Goal: Find specific page/section: Find specific page/section

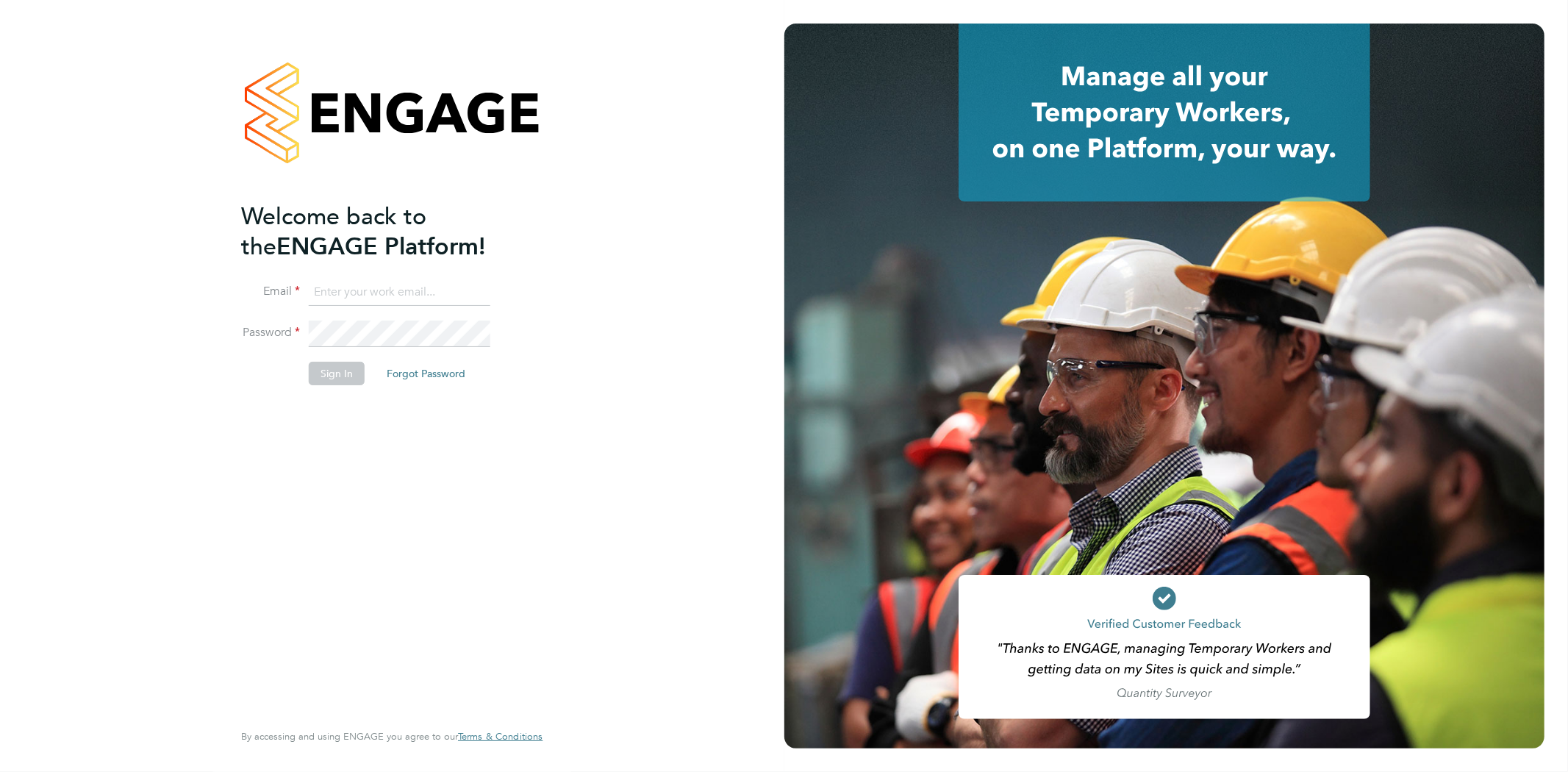
type input "info@cbwstaffingsolutions.com"
click at [327, 369] on button "Sign In" at bounding box center [336, 373] width 56 height 24
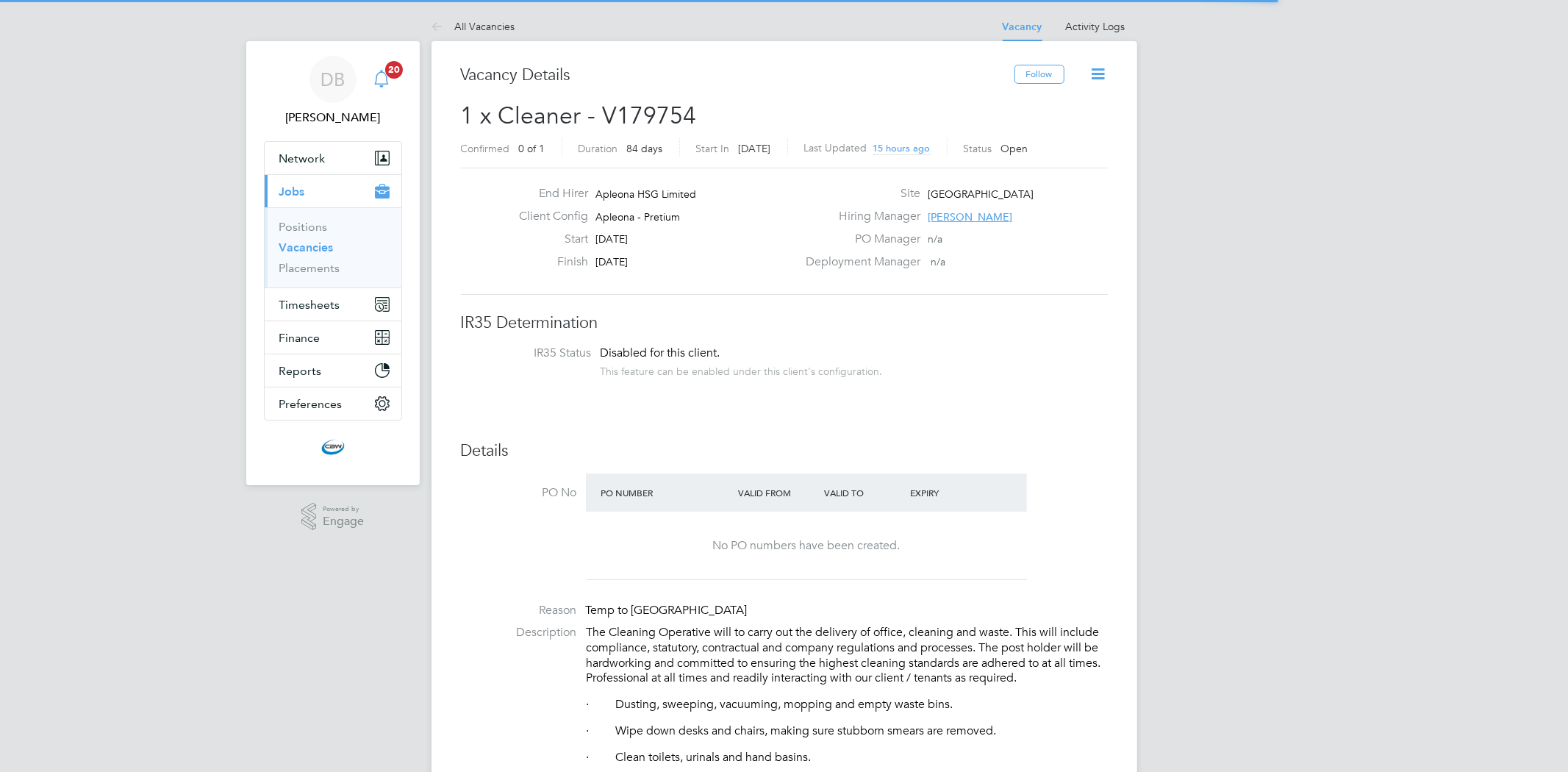
scroll to position [43, 103]
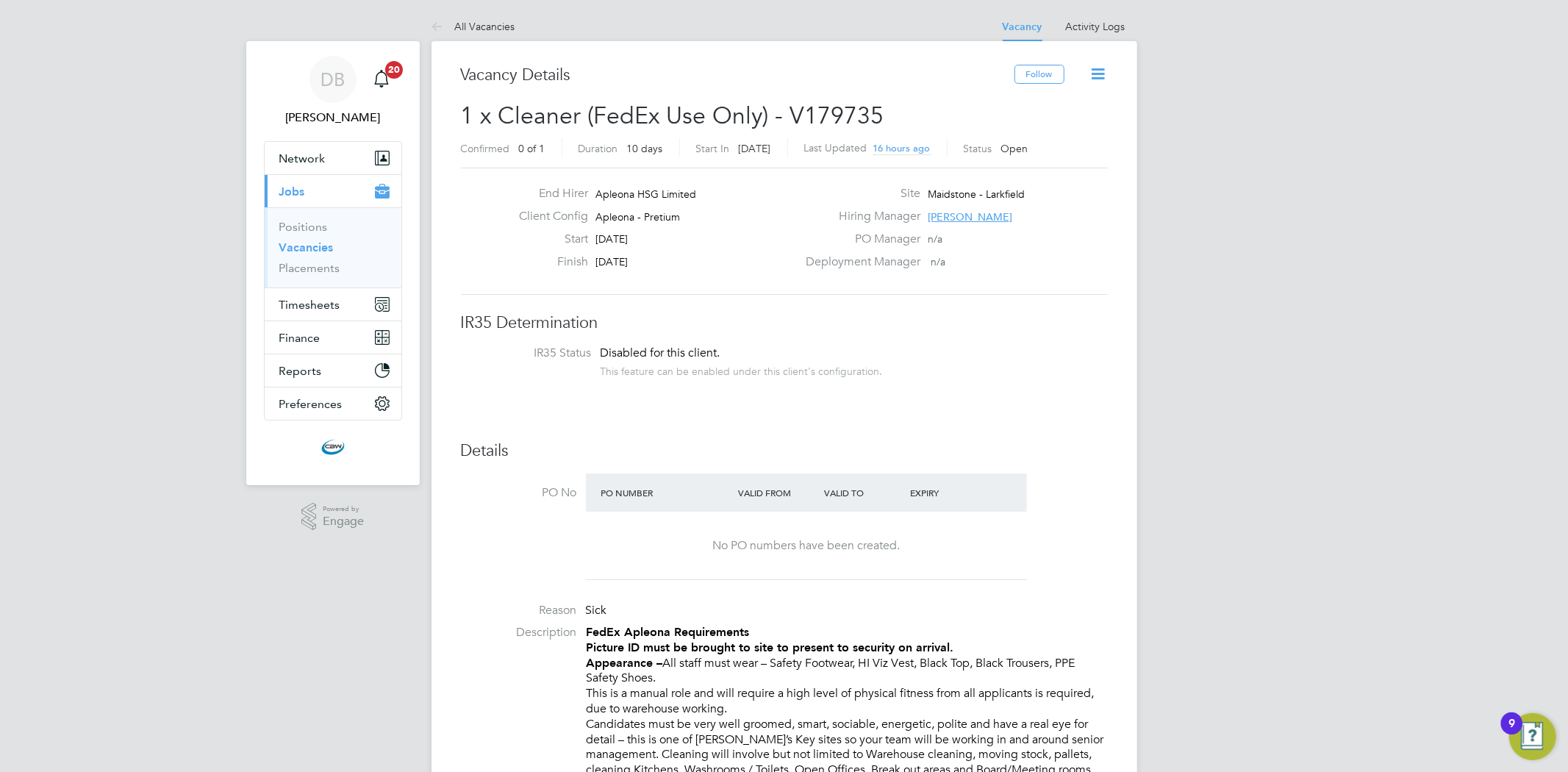
scroll to position [43, 103]
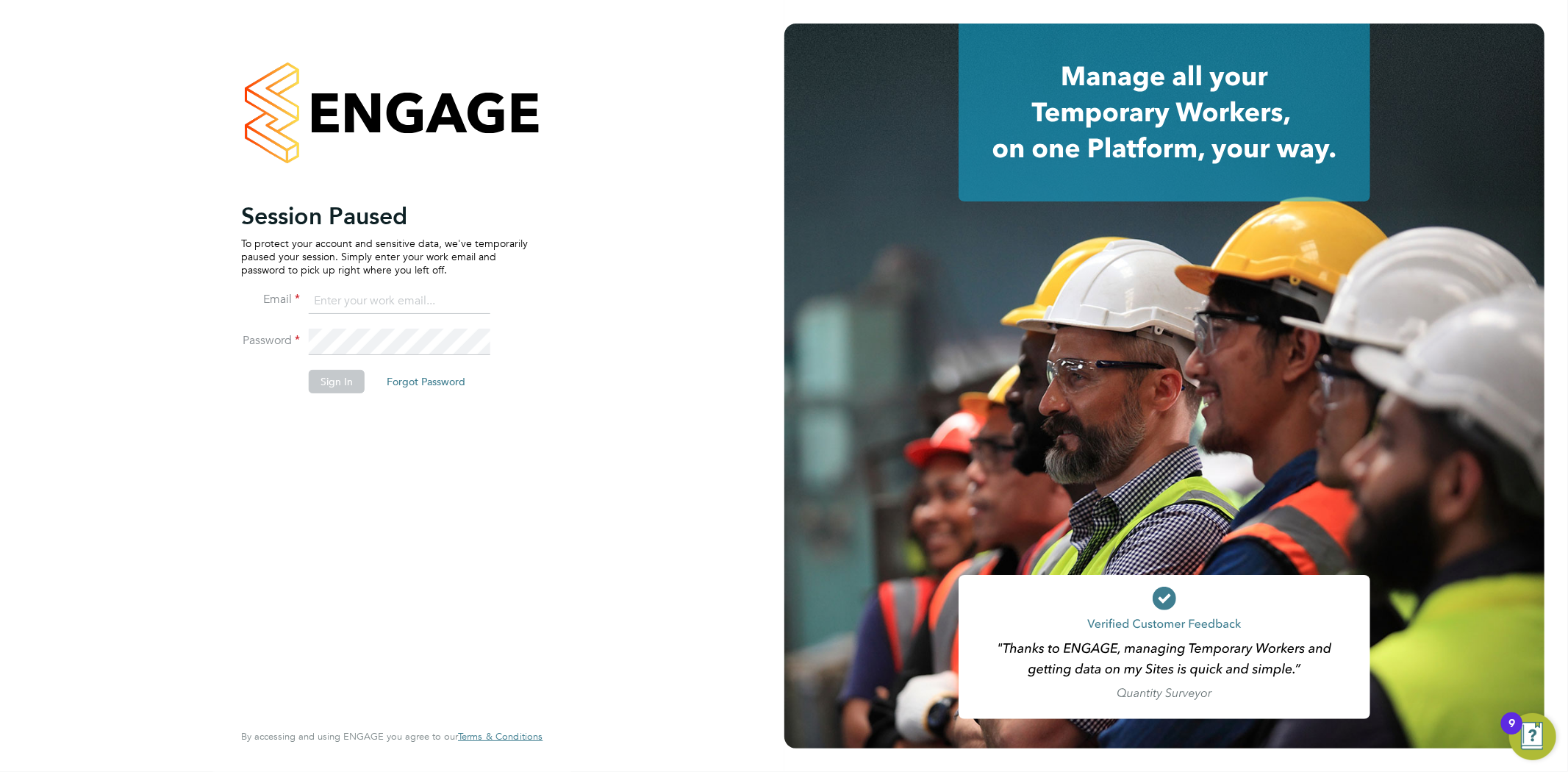
type input "info@cbwstaffingsolutions.com"
click at [323, 385] on button "Sign In" at bounding box center [336, 381] width 56 height 24
click at [0, 0] on div "Sorry, we are having problems connecting to our services." at bounding box center [0, 0] width 0 height 0
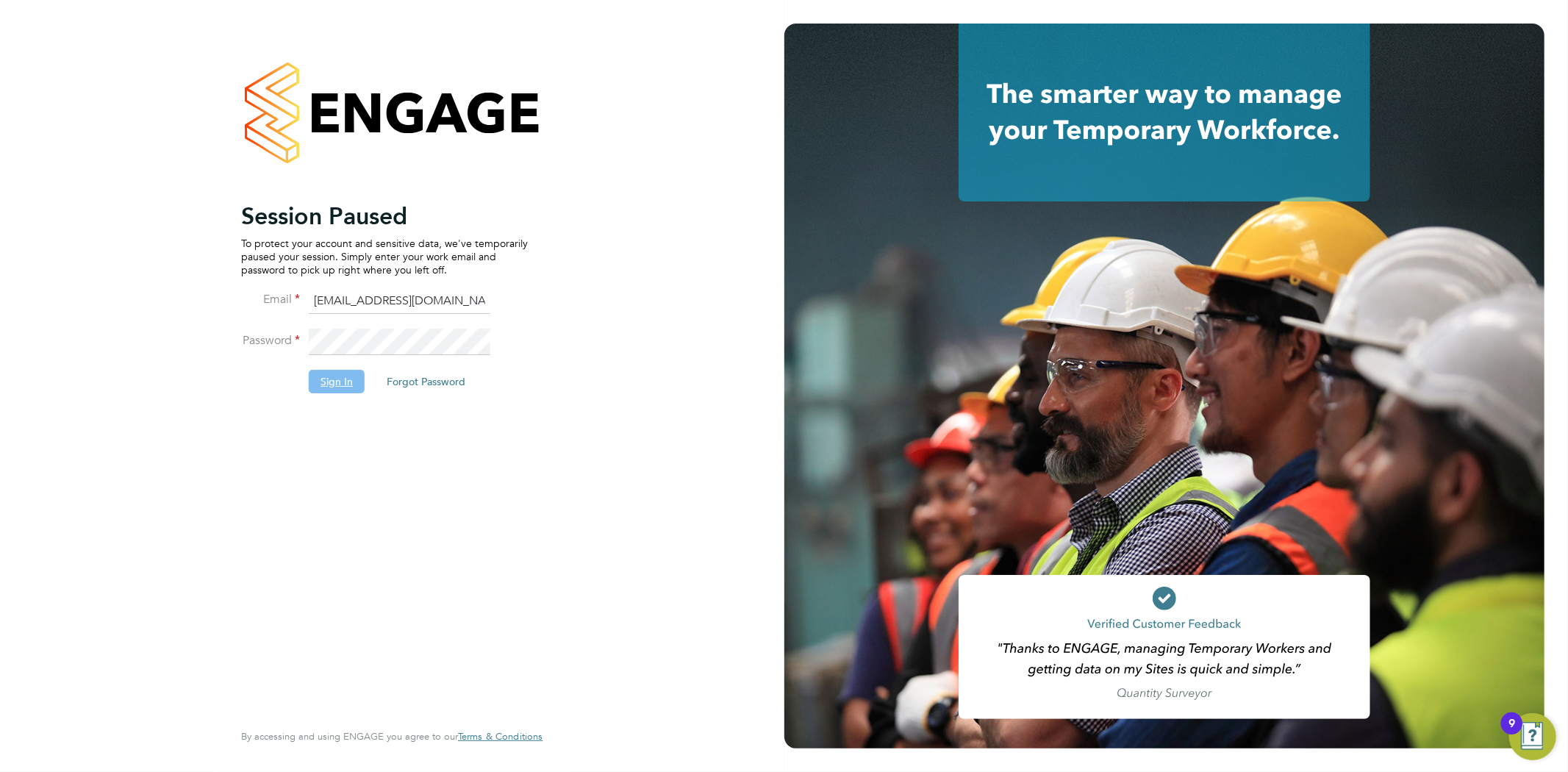
click at [331, 377] on button "Sign In" at bounding box center [336, 381] width 56 height 24
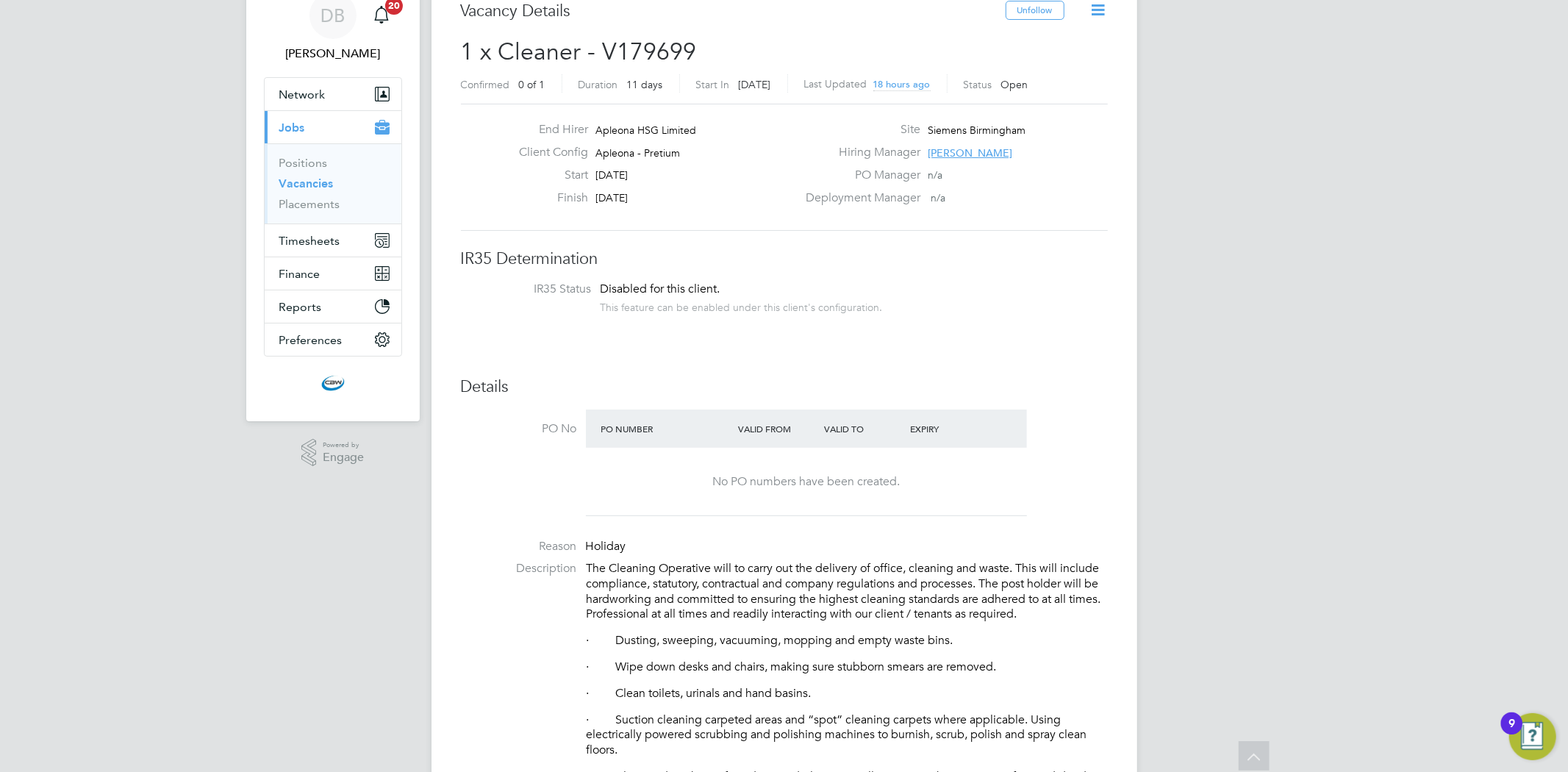
scroll to position [61, 0]
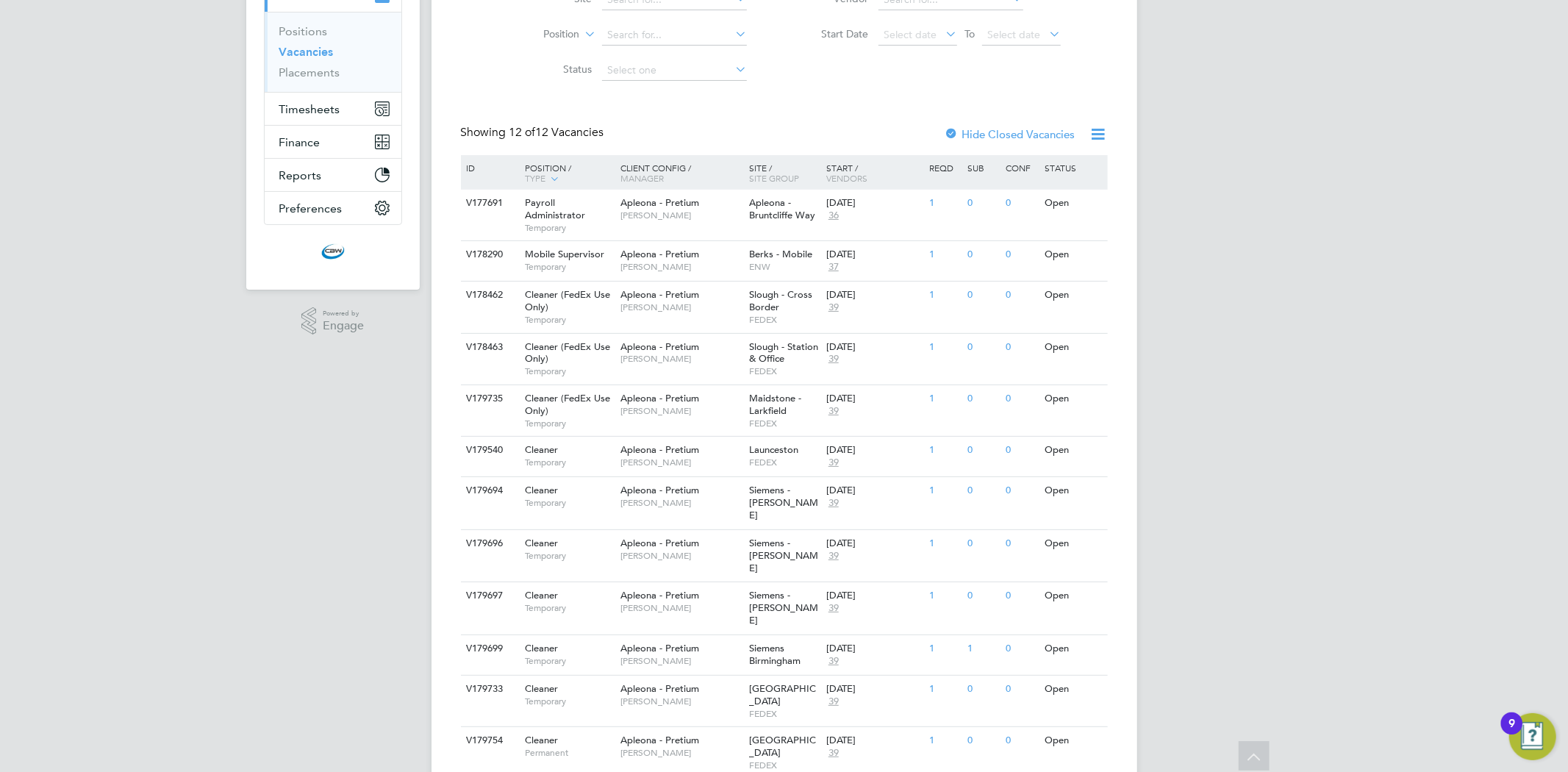
scroll to position [174, 0]
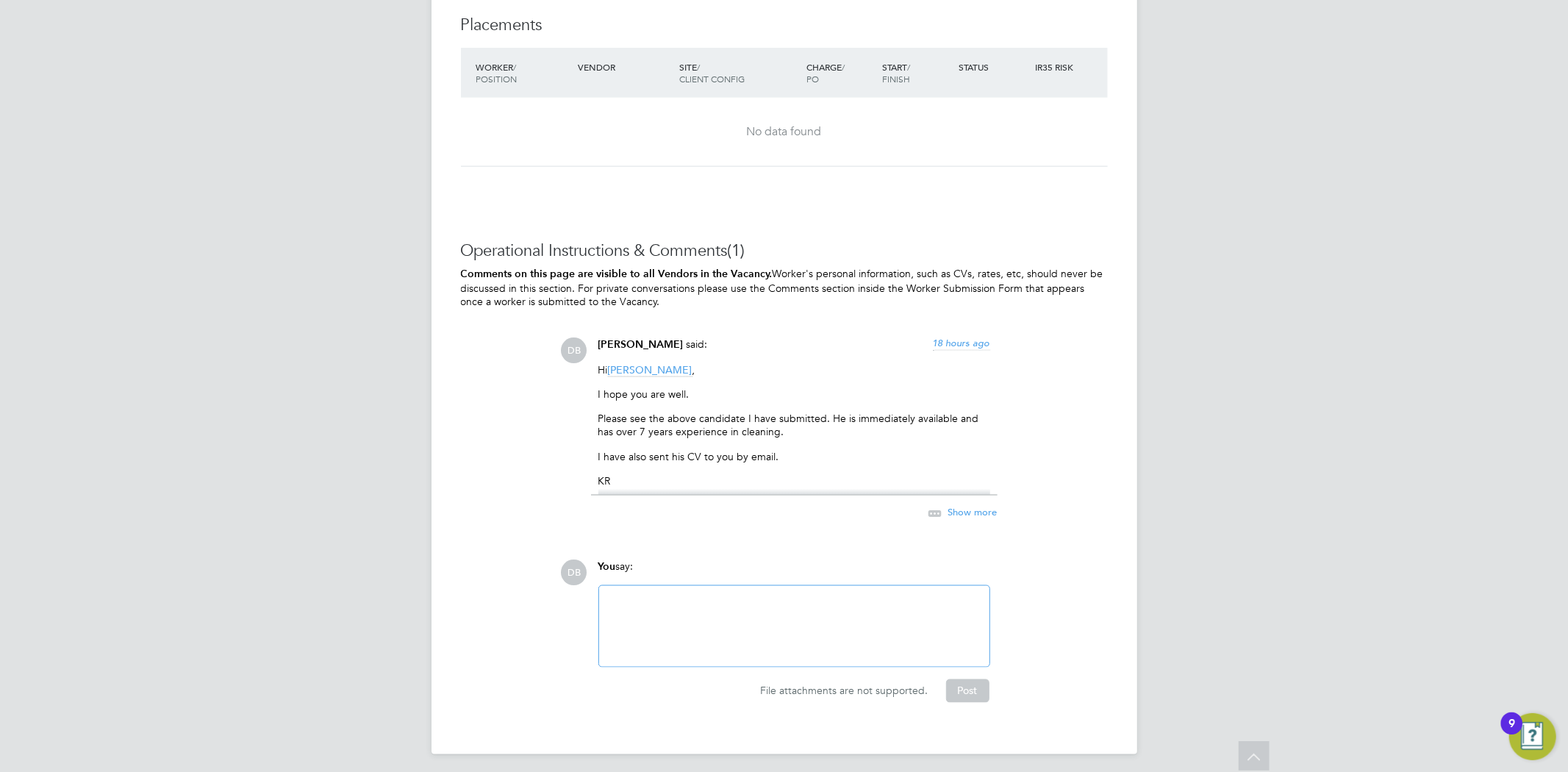
scroll to position [1695, 0]
